Goal: Check status: Check status

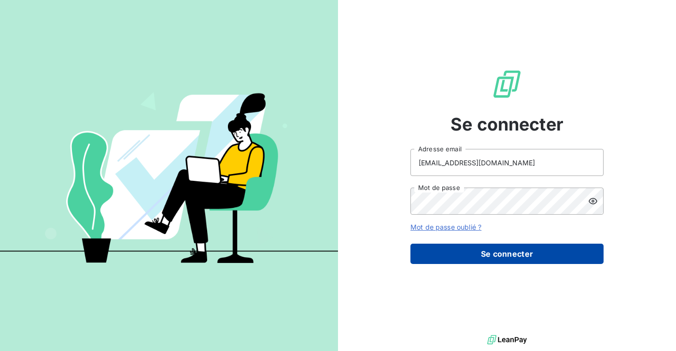
click at [467, 254] on button "Se connecter" at bounding box center [506, 253] width 193 height 20
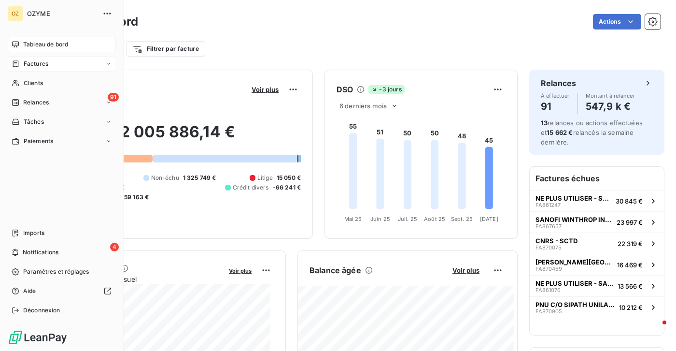
click at [32, 65] on span "Factures" at bounding box center [36, 63] width 25 height 9
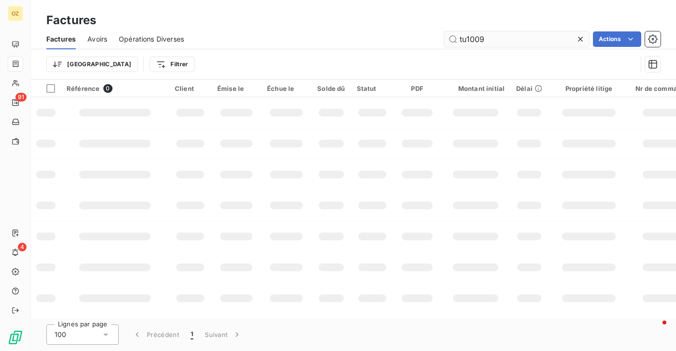
click at [492, 37] on input "tu1009" at bounding box center [516, 38] width 145 height 15
click at [493, 37] on input "tu1009" at bounding box center [516, 38] width 145 height 15
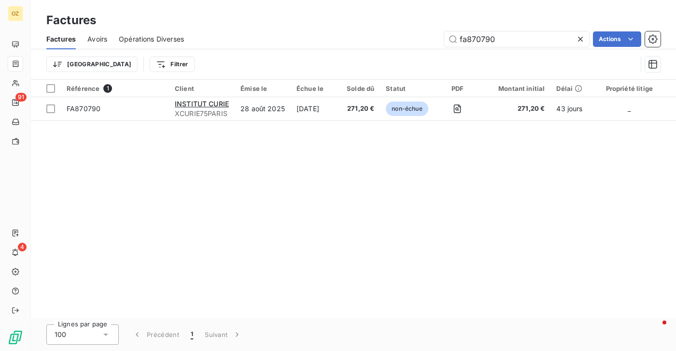
type input "fa870790"
